Goal: Task Accomplishment & Management: Manage account settings

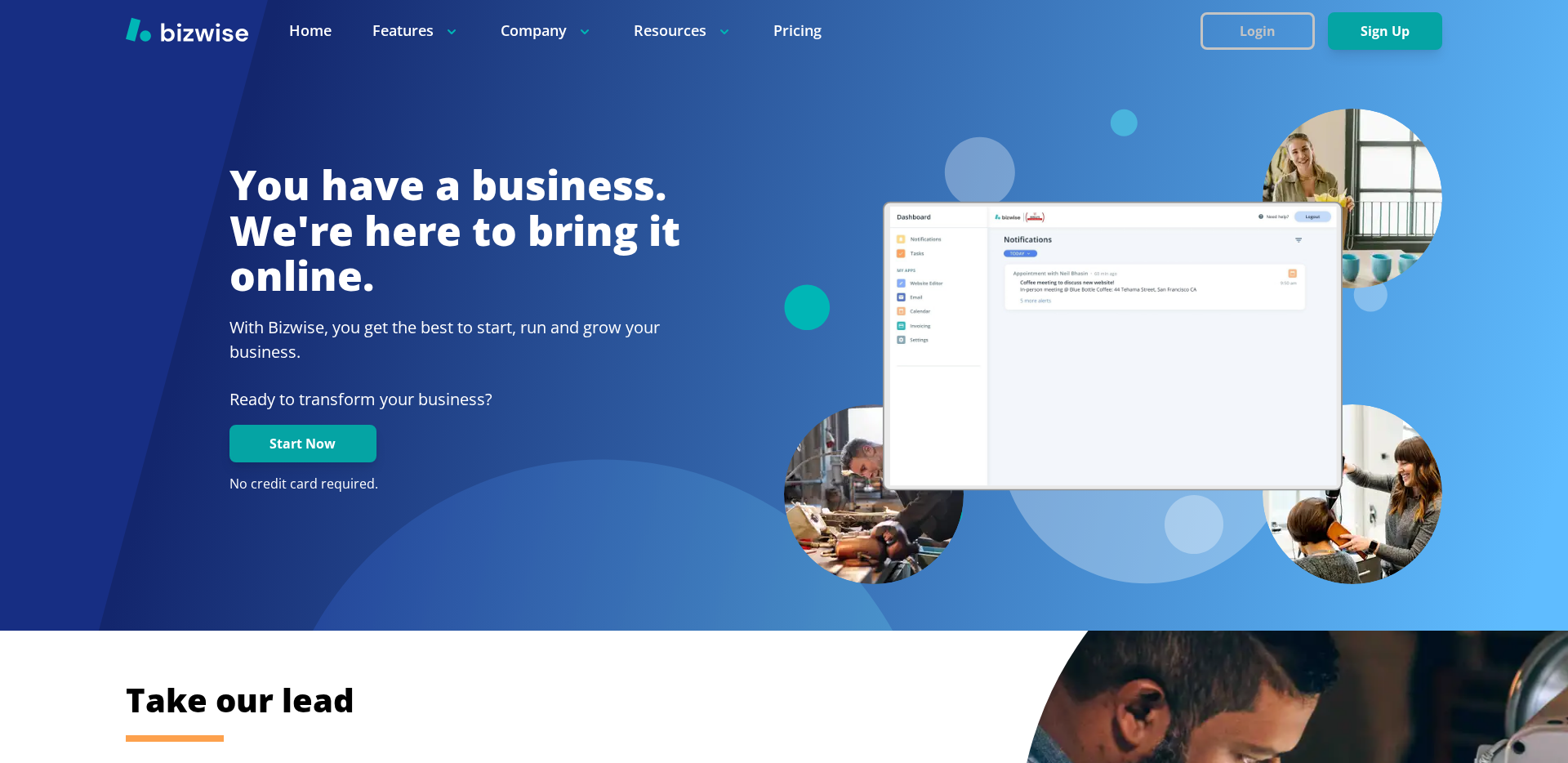
click at [1243, 32] on button "Login" at bounding box center [1258, 31] width 115 height 37
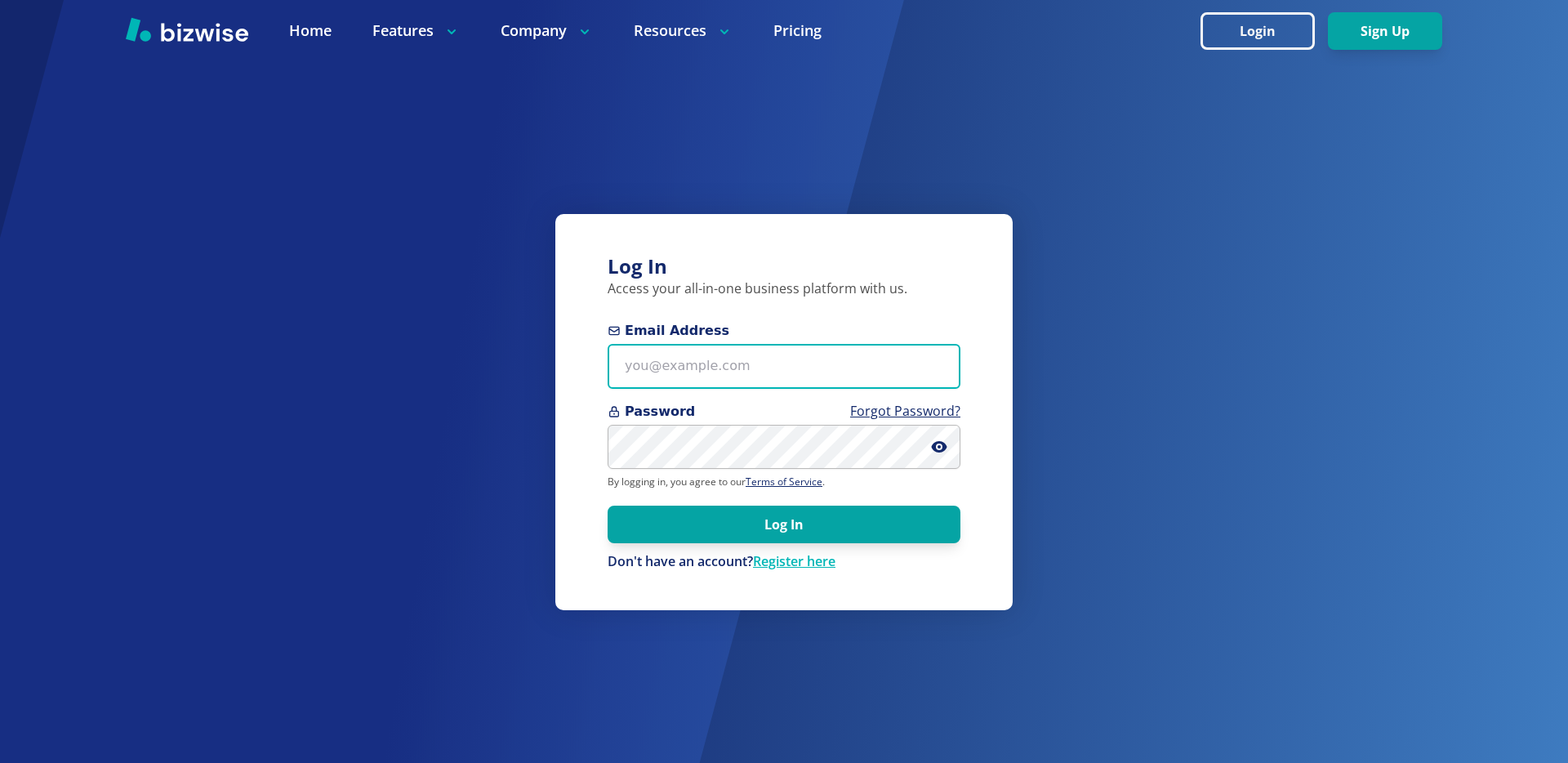
click at [757, 365] on input "Email Address" at bounding box center [784, 366] width 353 height 45
type input "chemar@bizwise.com"
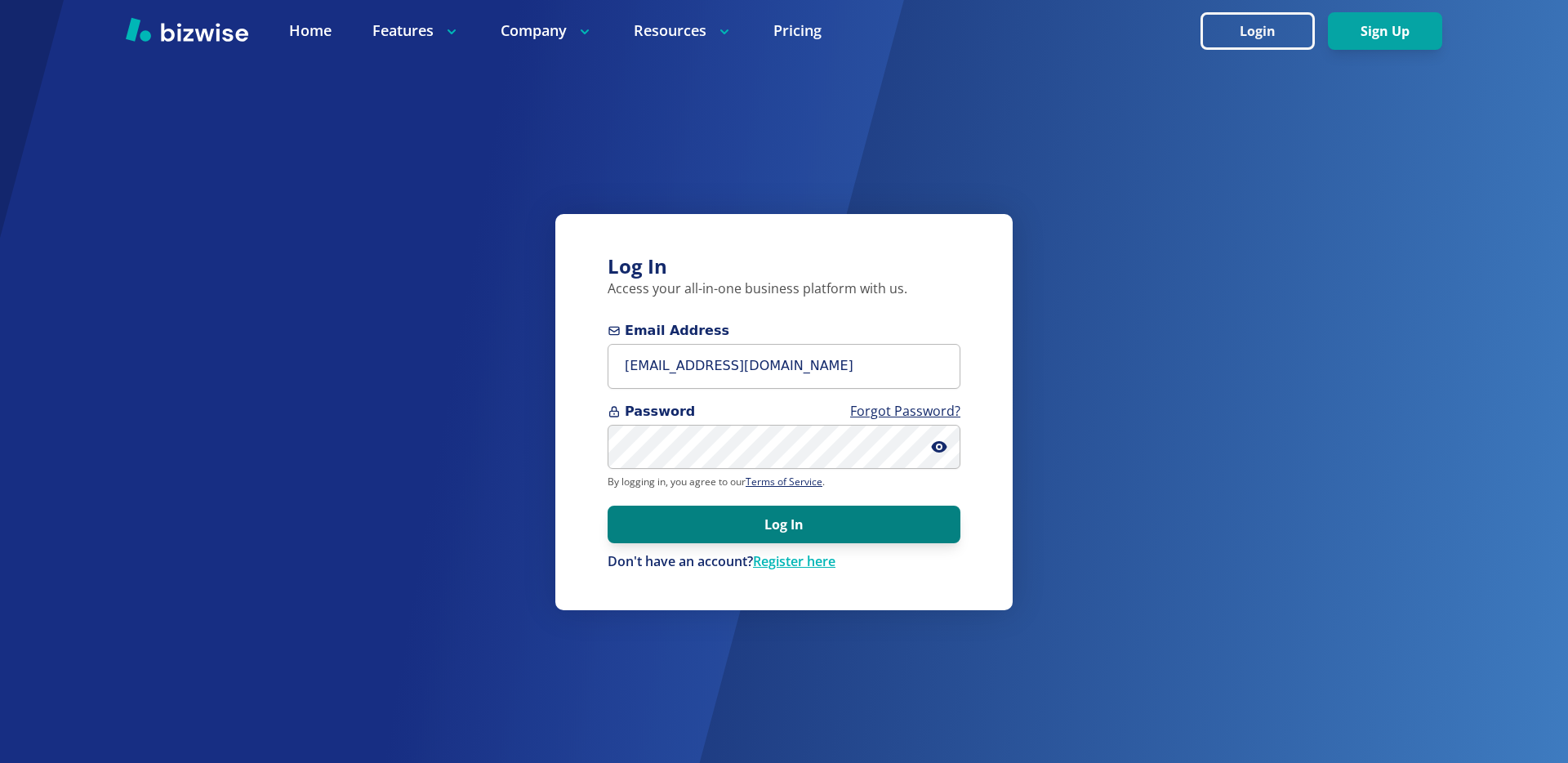
click at [814, 513] on button "Log In" at bounding box center [784, 524] width 353 height 37
